Goal: Information Seeking & Learning: Learn about a topic

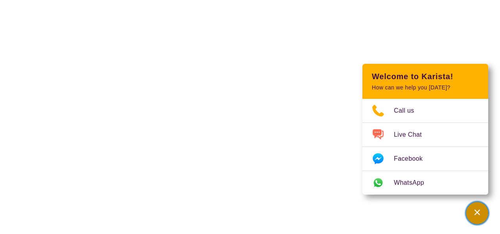
click at [477, 207] on div "Channel Menu" at bounding box center [477, 212] width 16 height 17
click at [468, 0] on html "End Conversation Request a call back I am looking for a disability or aged care…" at bounding box center [250, 0] width 500 height 0
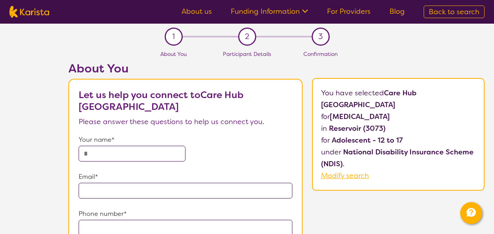
scroll to position [157, 0]
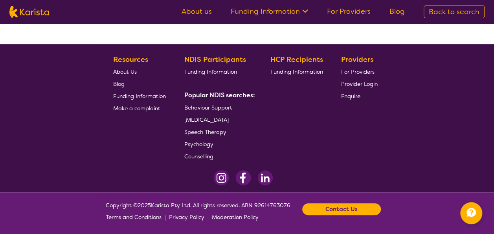
scroll to position [101, 0]
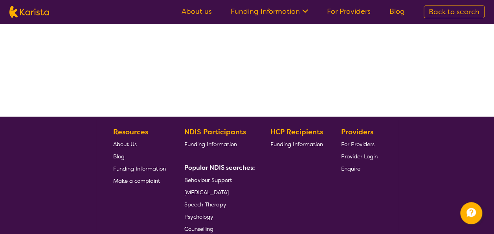
select select "by_score"
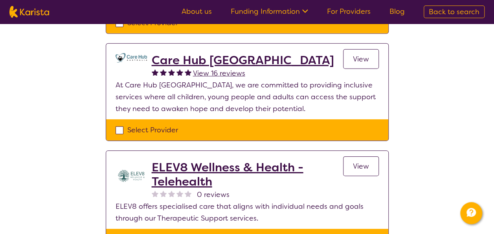
scroll to position [1140, 0]
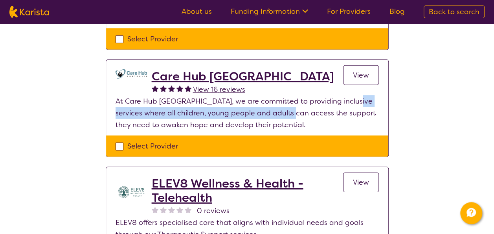
drag, startPoint x: 283, startPoint y: 79, endPoint x: 340, endPoint y: 77, distance: 57.8
click at [340, 95] on p "At Care Hub [GEOGRAPHIC_DATA], we are committed to providing inclusive services…" at bounding box center [247, 112] width 263 height 35
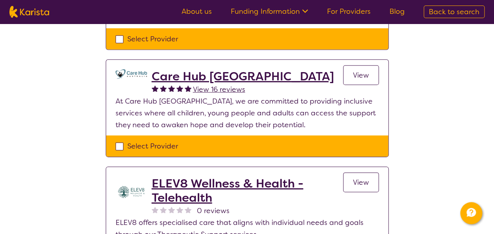
drag, startPoint x: 340, startPoint y: 77, endPoint x: 318, endPoint y: 88, distance: 25.1
click at [318, 95] on p "At Care Hub [GEOGRAPHIC_DATA], we are committed to providing inclusive services…" at bounding box center [247, 112] width 263 height 35
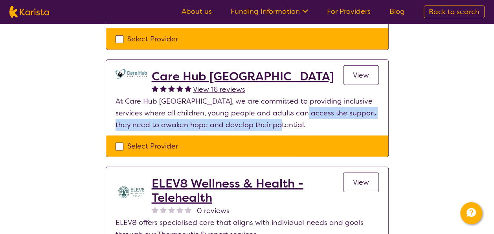
drag, startPoint x: 318, startPoint y: 88, endPoint x: 281, endPoint y: 92, distance: 37.2
click at [281, 95] on p "At Care Hub [GEOGRAPHIC_DATA], we are committed to providing inclusive services…" at bounding box center [247, 112] width 263 height 35
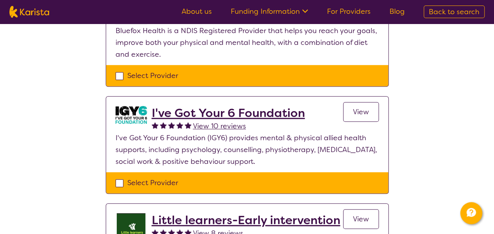
scroll to position [236, 0]
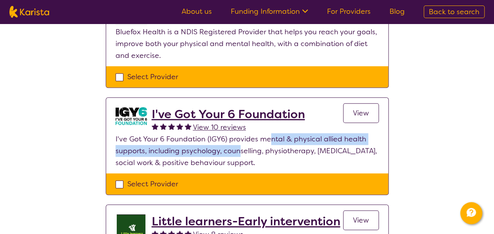
drag, startPoint x: 239, startPoint y: 143, endPoint x: 269, endPoint y: 141, distance: 29.9
click at [269, 141] on p "I've Got Your 6 Foundation (IGY6) provides mental & physical allied health supp…" at bounding box center [247, 150] width 263 height 35
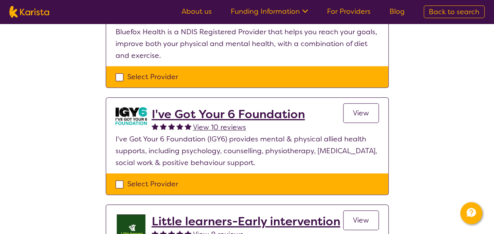
drag, startPoint x: 269, startPoint y: 141, endPoint x: 294, endPoint y: 152, distance: 27.3
click at [294, 152] on p "I've Got Your 6 Foundation (IGY6) provides mental & physical allied health supp…" at bounding box center [247, 150] width 263 height 35
click at [232, 151] on p "I've Got Your 6 Foundation (IGY6) provides mental & physical allied health supp…" at bounding box center [247, 150] width 263 height 35
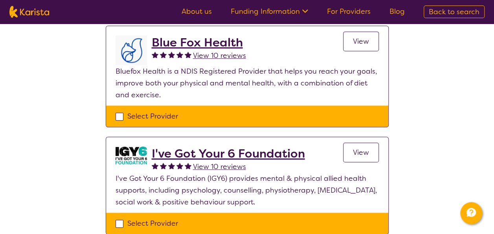
click at [239, 152] on h2 "I've Got Your 6 Foundation" at bounding box center [228, 153] width 153 height 14
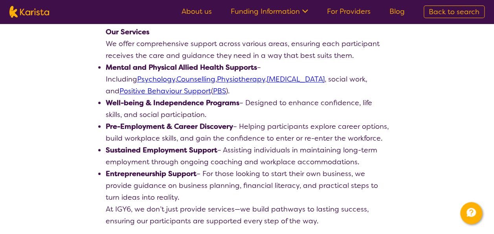
scroll to position [393, 0]
